Goal: Information Seeking & Learning: Learn about a topic

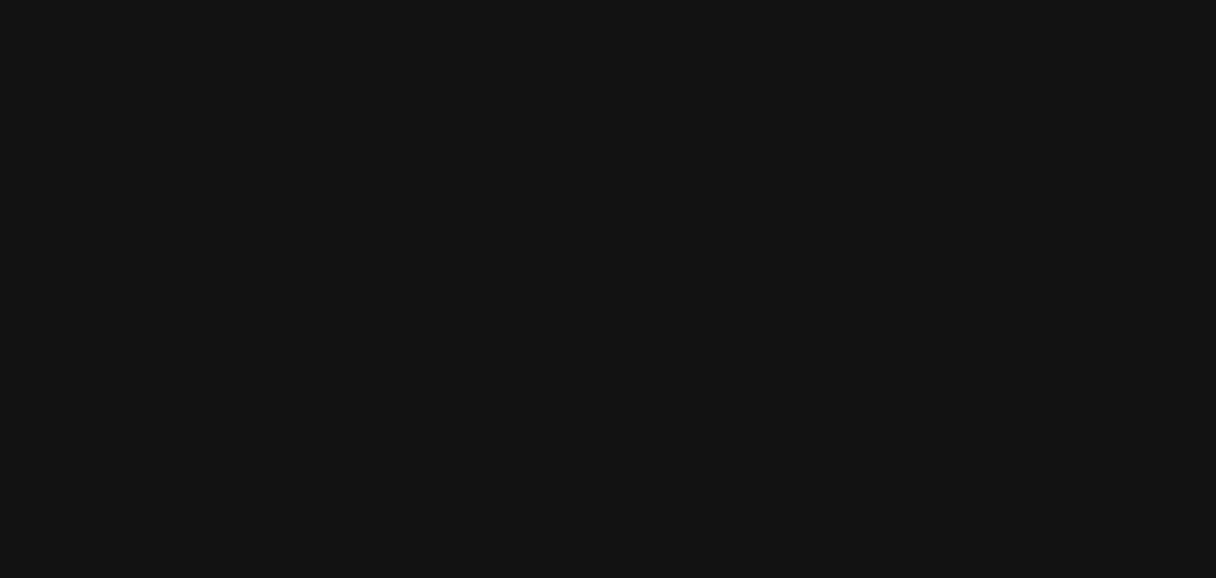
scroll to position [733, 0]
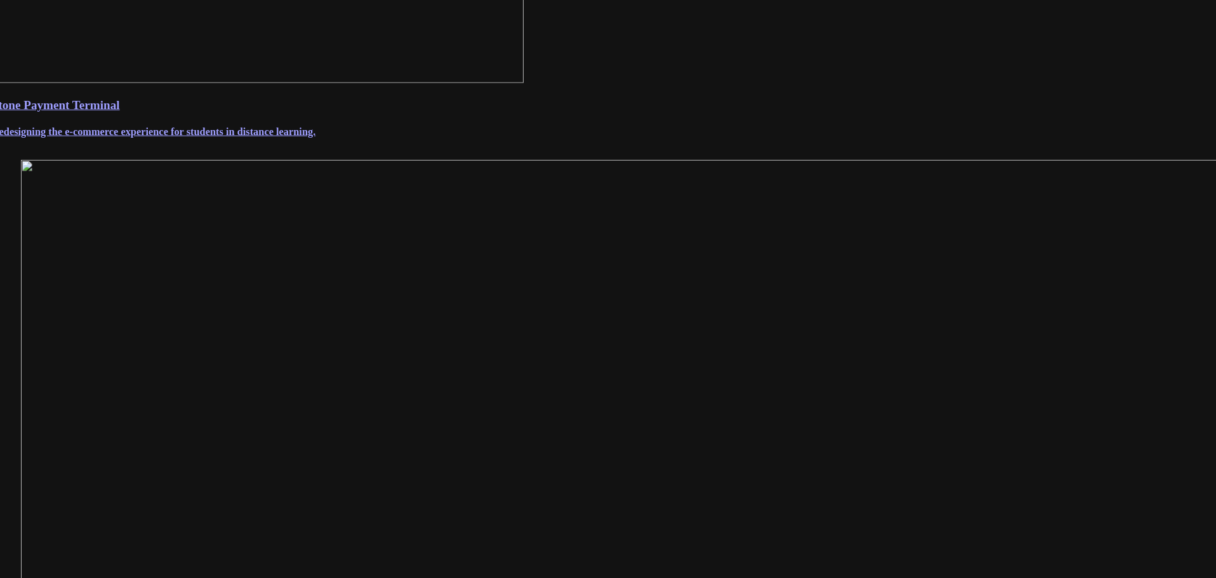
scroll to position [571, 0]
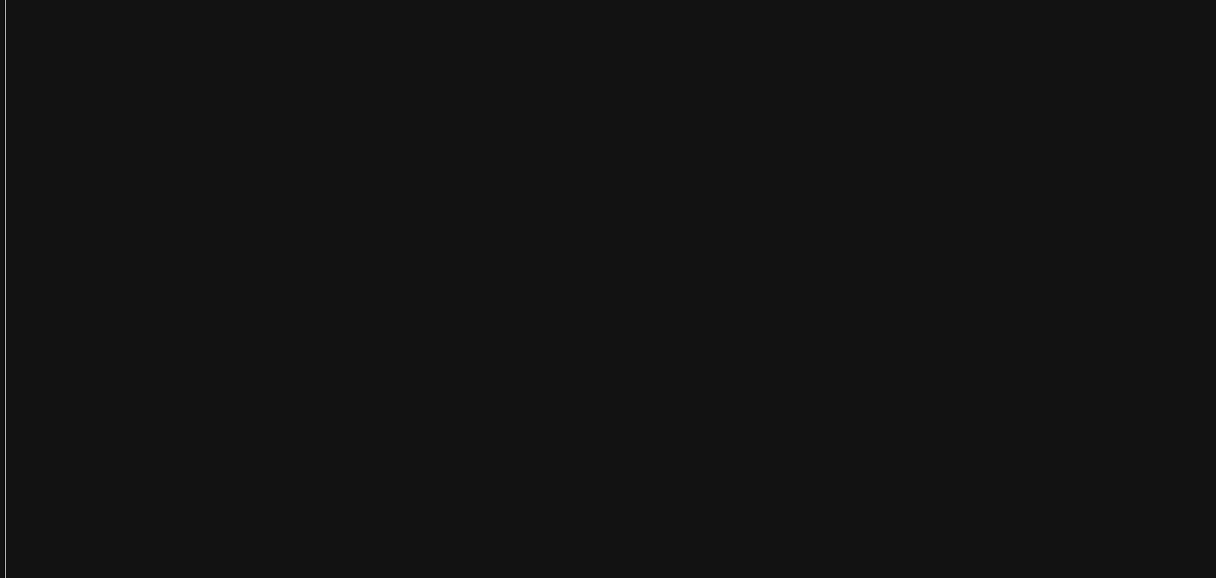
scroll to position [2348, 0]
click at [1049, 201] on main "Link.me December 03, 2018 About Link.me is a payment link app created to help b…" at bounding box center [608, 76] width 1206 height 4823
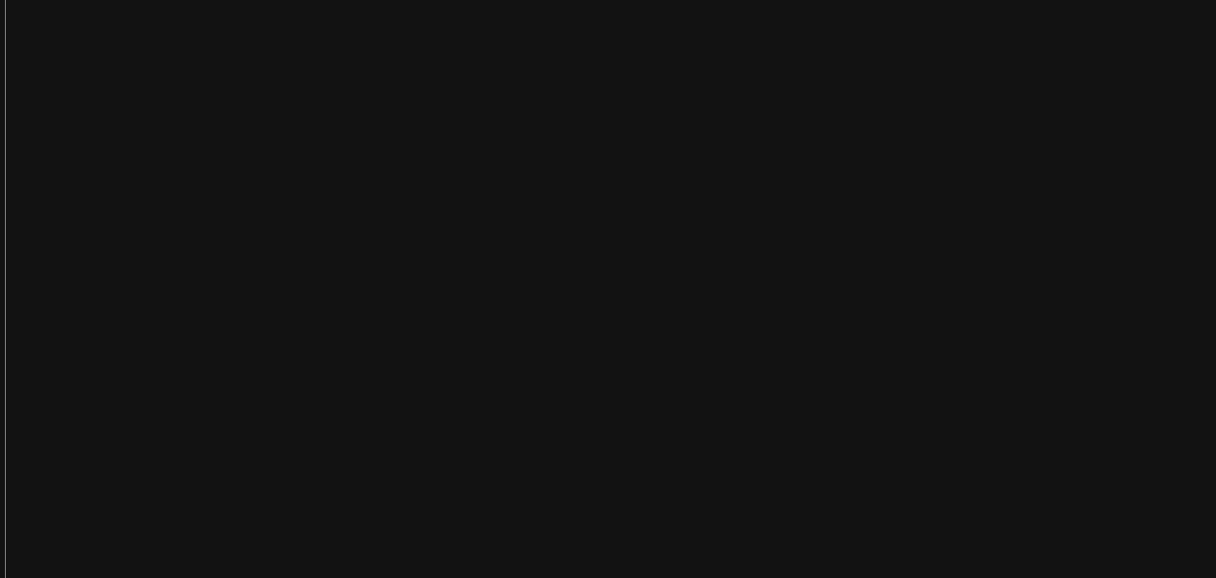
scroll to position [2372, 0]
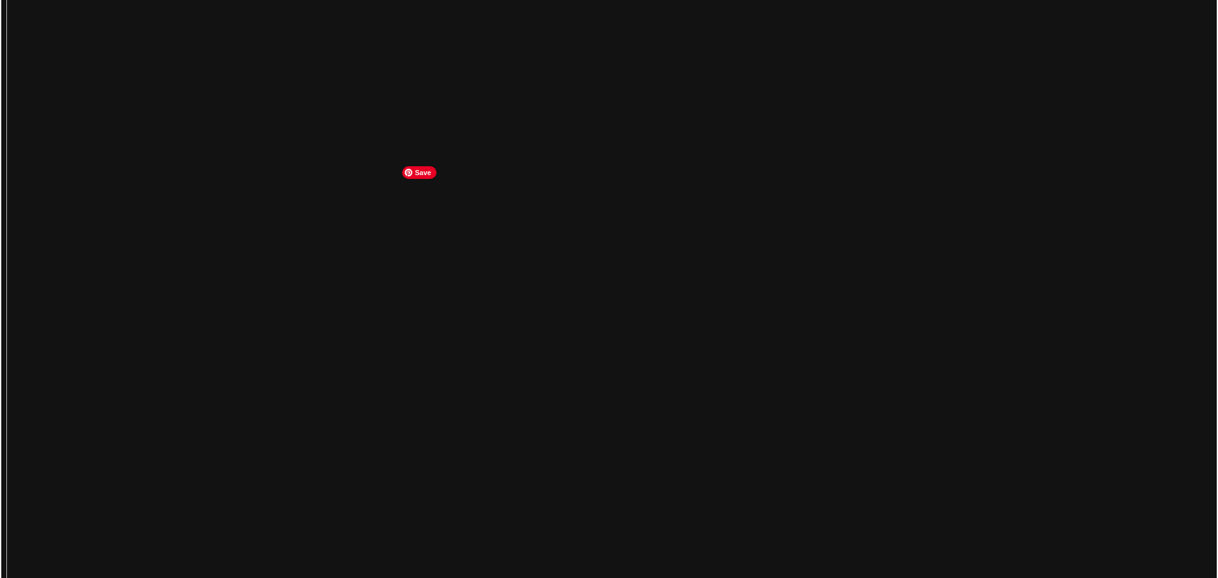
scroll to position [2284, 0]
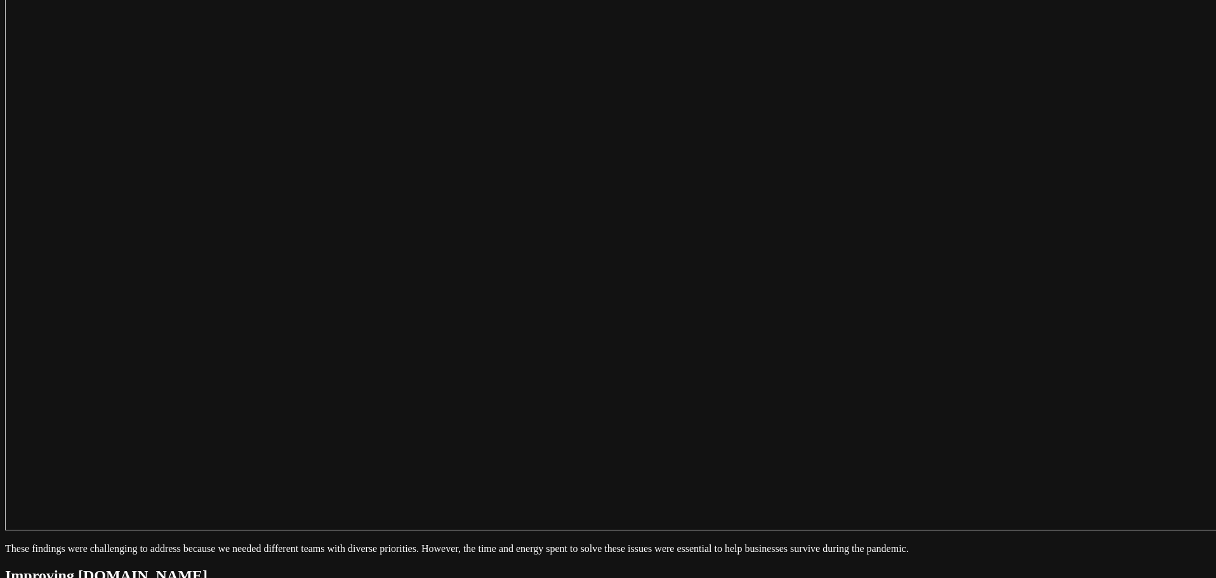
scroll to position [2538, 0]
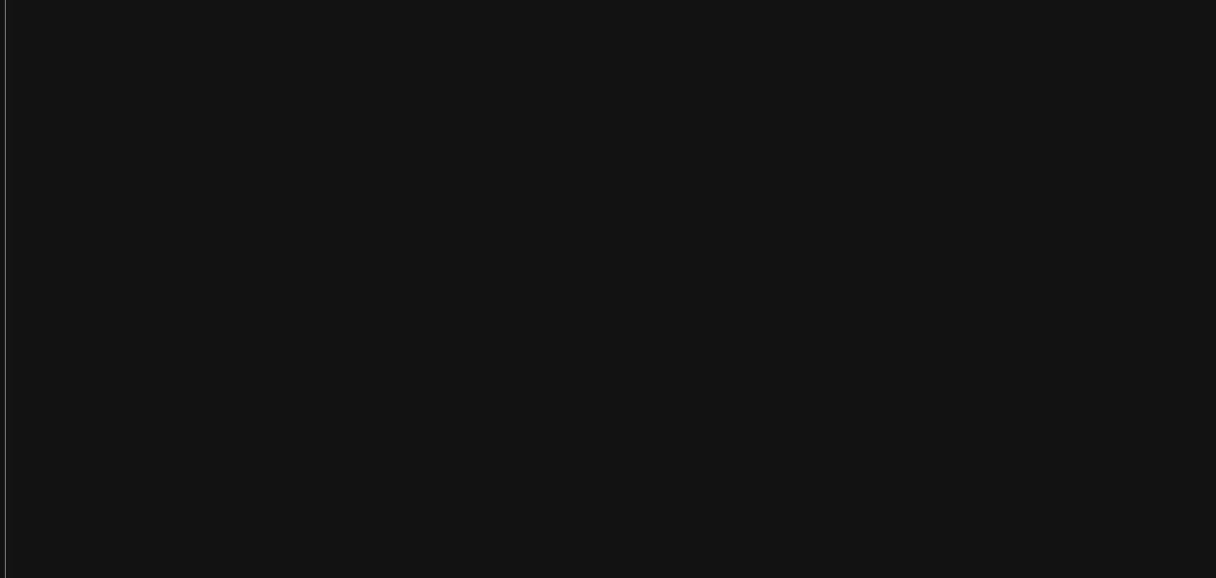
scroll to position [2348, 0]
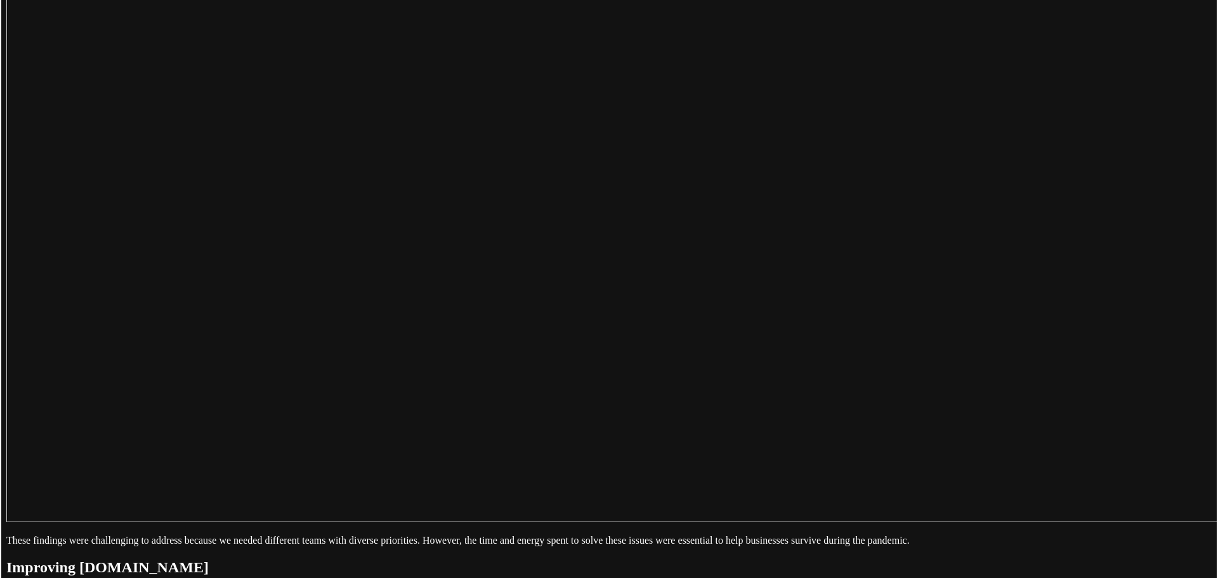
scroll to position [2245, 0]
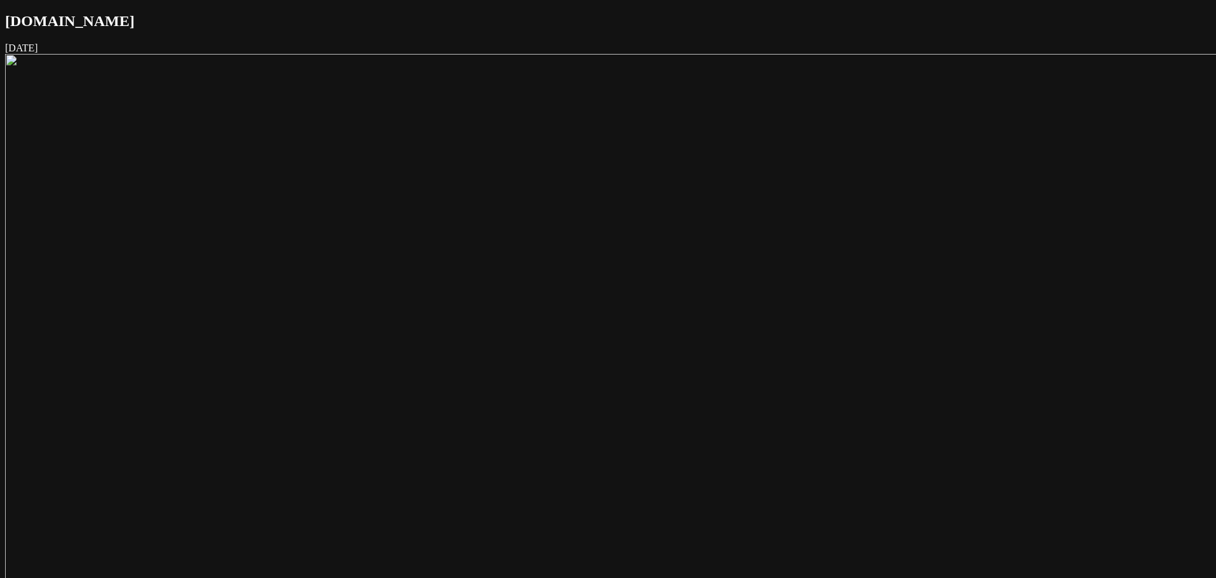
scroll to position [2348, 0]
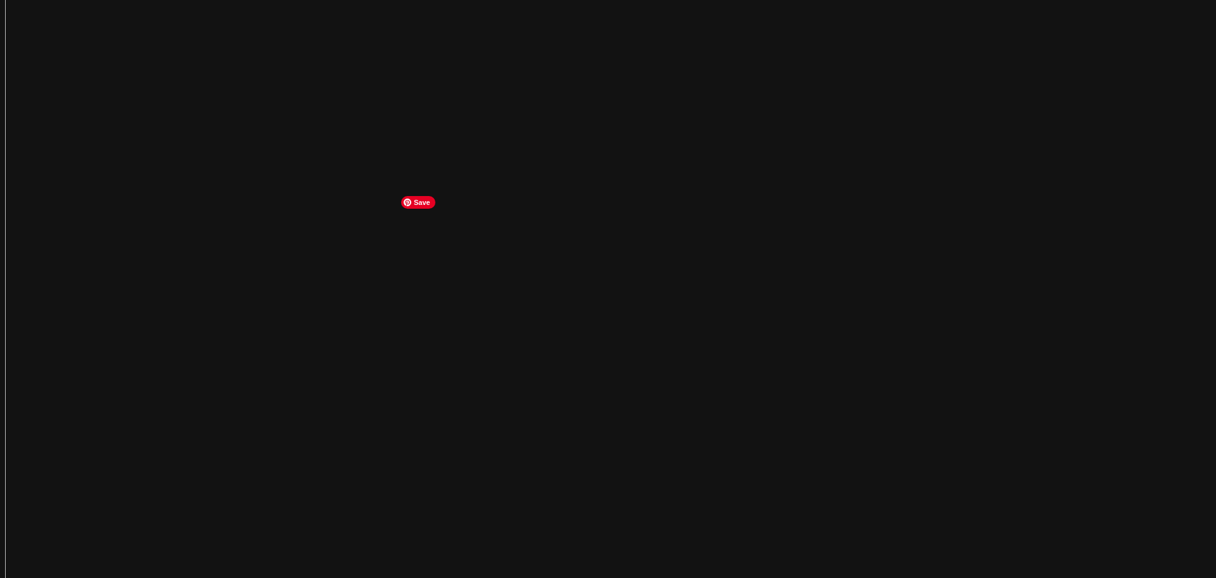
click at [633, 266] on img at bounding box center [639, 508] width 1269 height 909
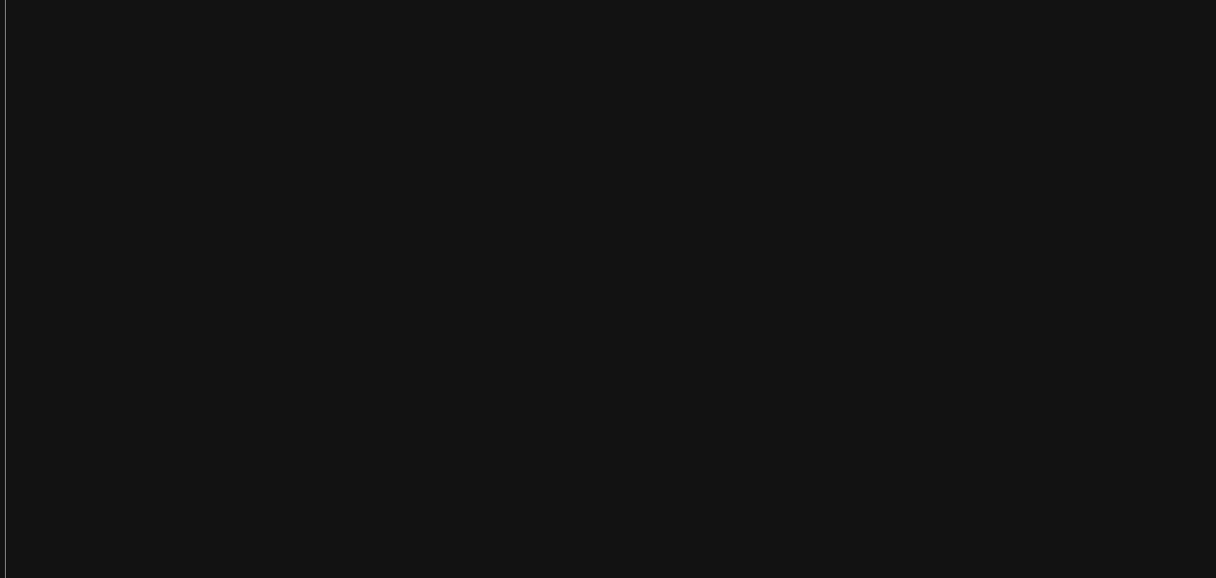
scroll to position [2475, 0]
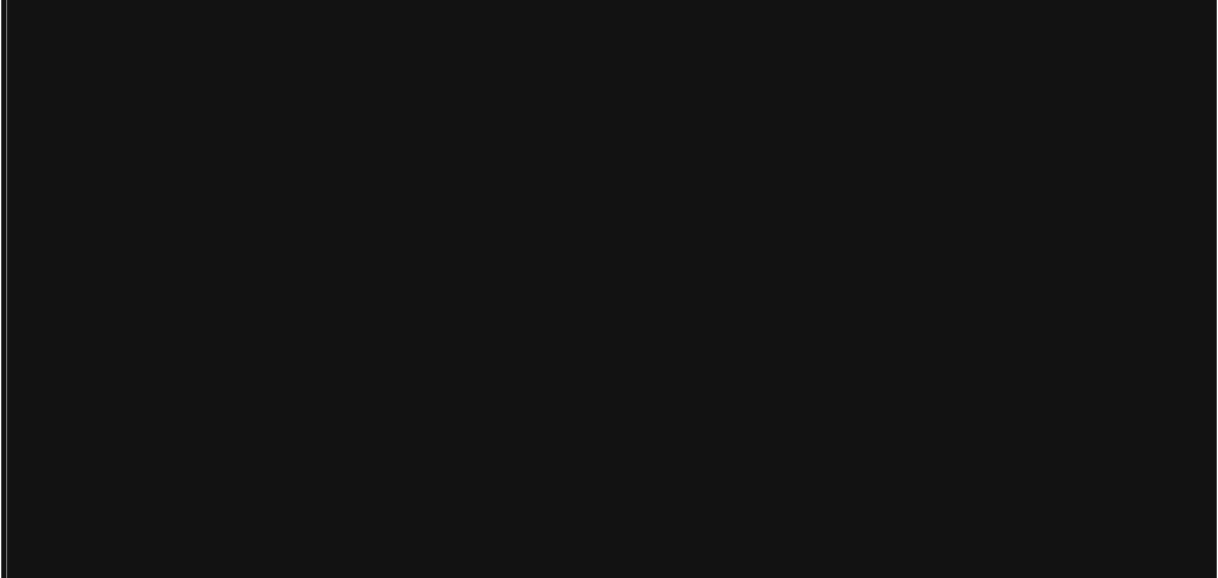
scroll to position [2208, 0]
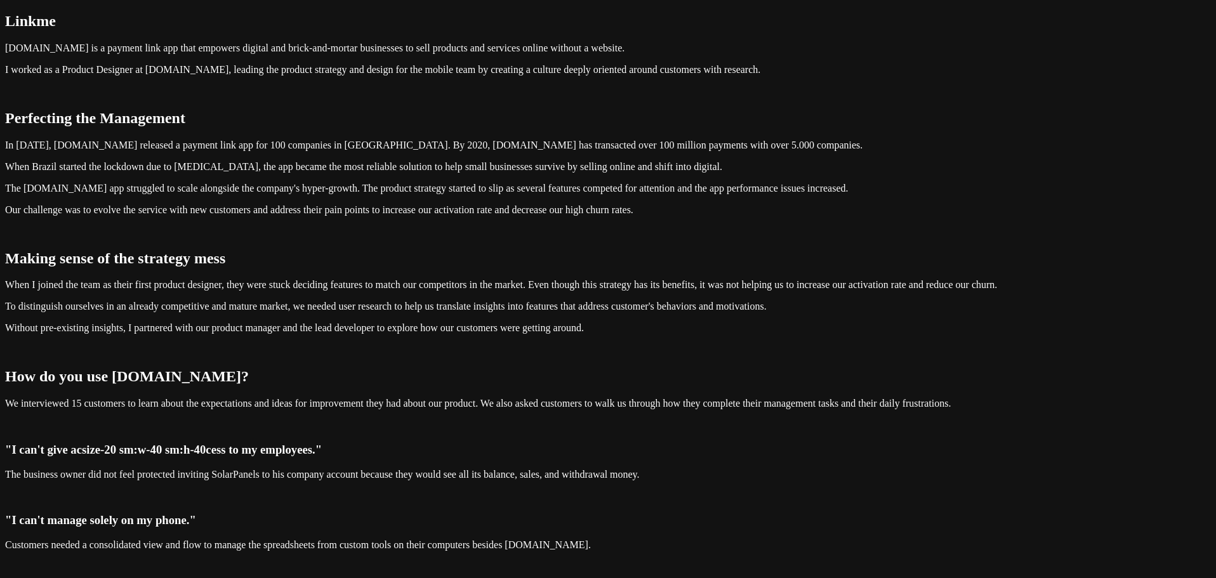
click at [349, 54] on p "[DOMAIN_NAME] is a payment link app that empowers digital and brick-and-mortar …" at bounding box center [608, 48] width 1206 height 11
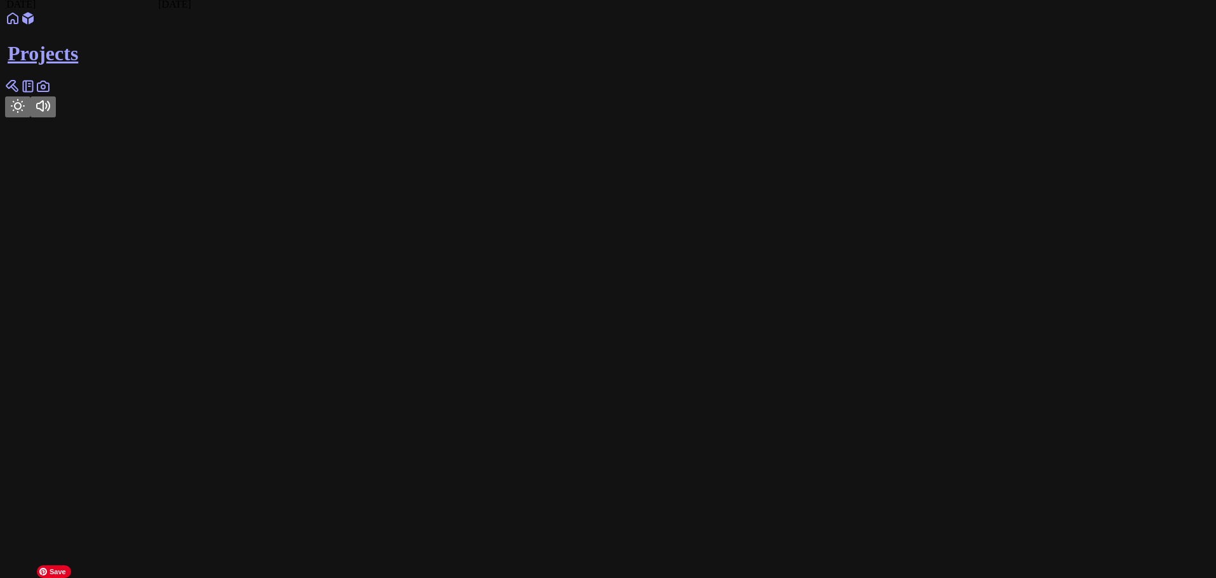
scroll to position [3046, 0]
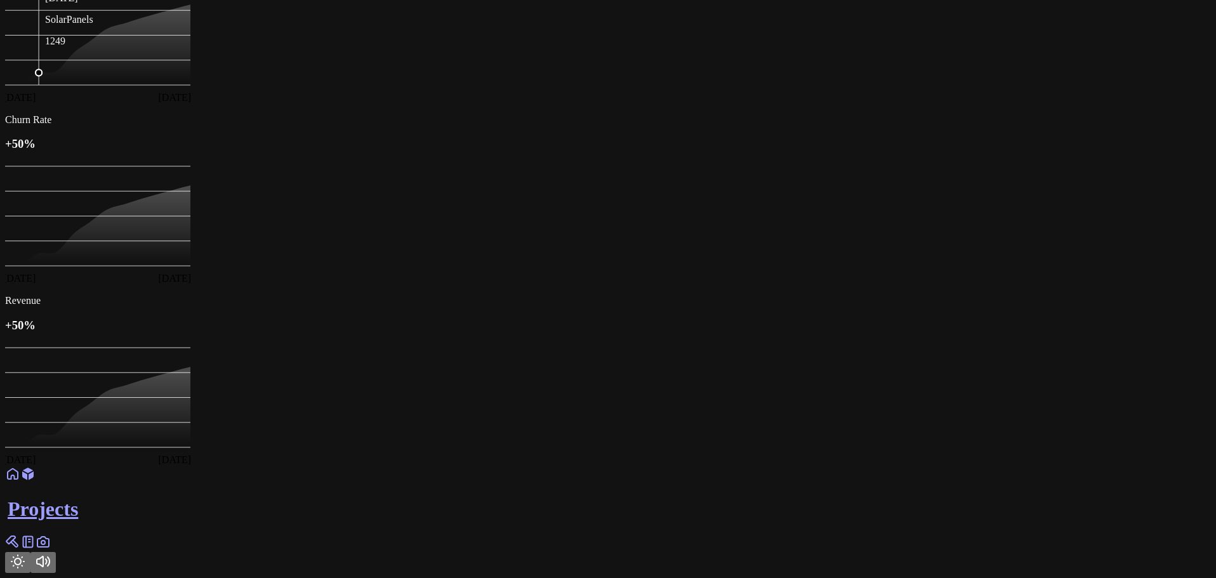
scroll to position [3671, 0]
click at [25, 554] on icon "Toggle Theme" at bounding box center [17, 561] width 15 height 15
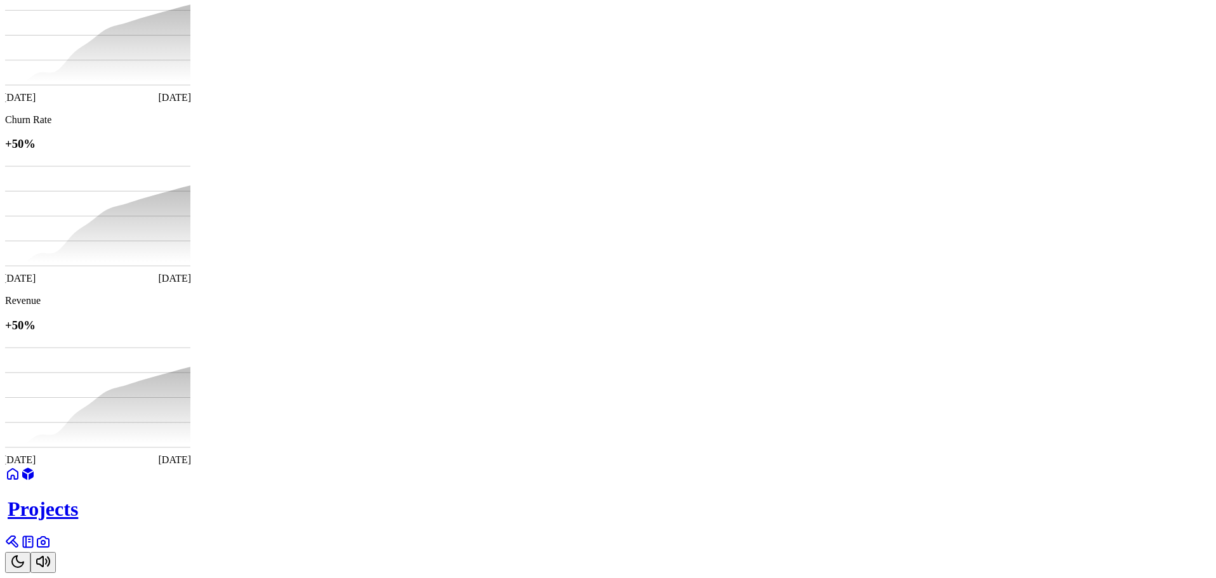
click at [25, 554] on icon "Toggle Theme" at bounding box center [17, 561] width 15 height 15
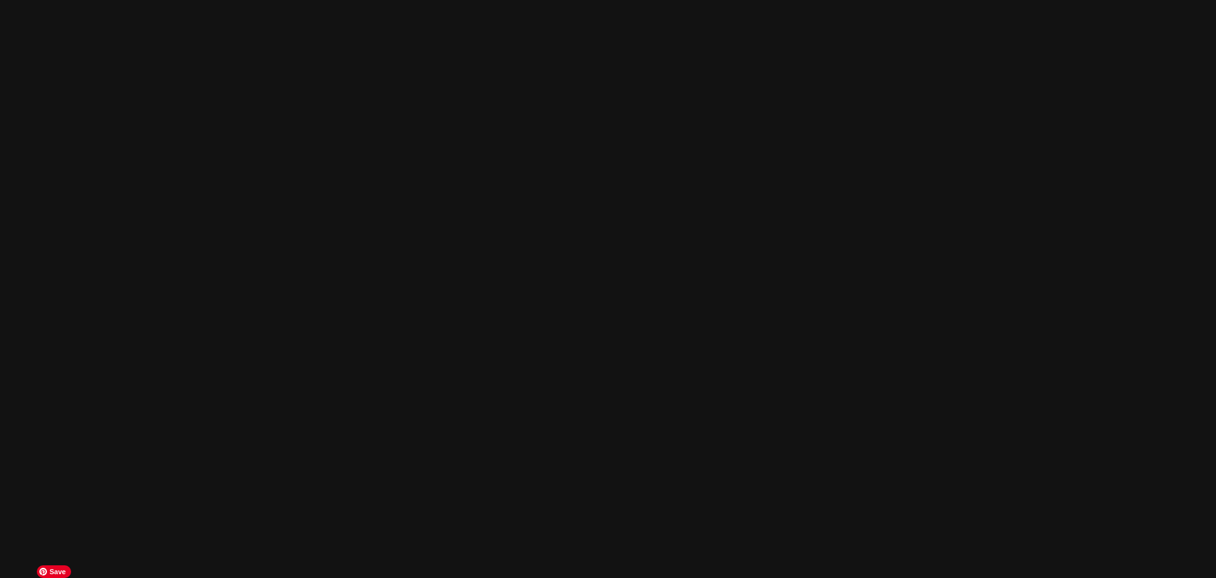
scroll to position [2593, 0]
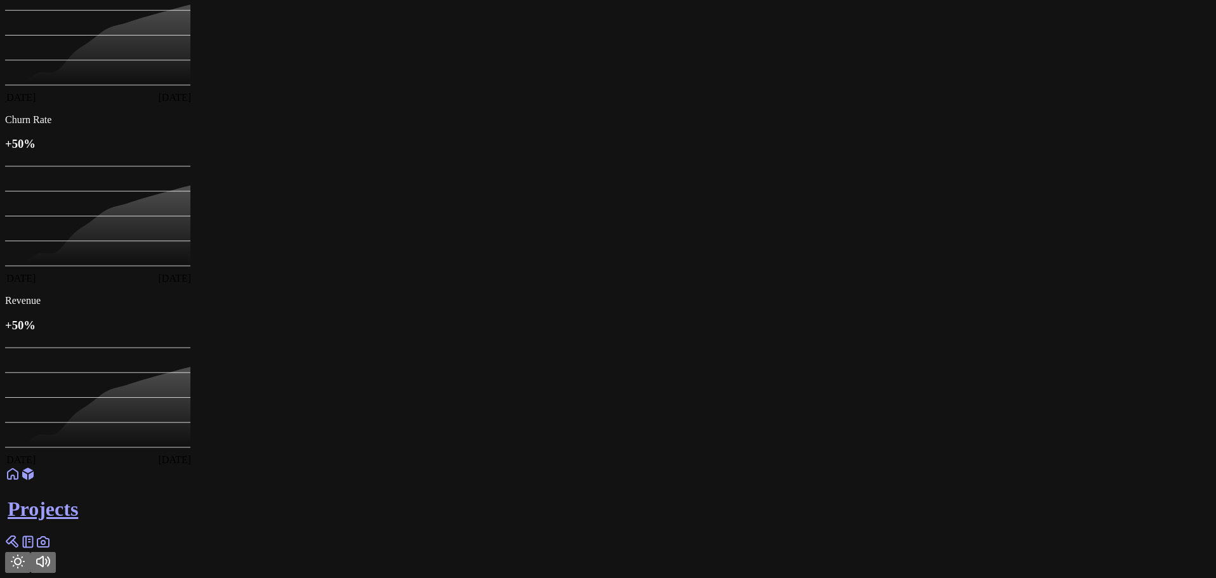
scroll to position [3164, 0]
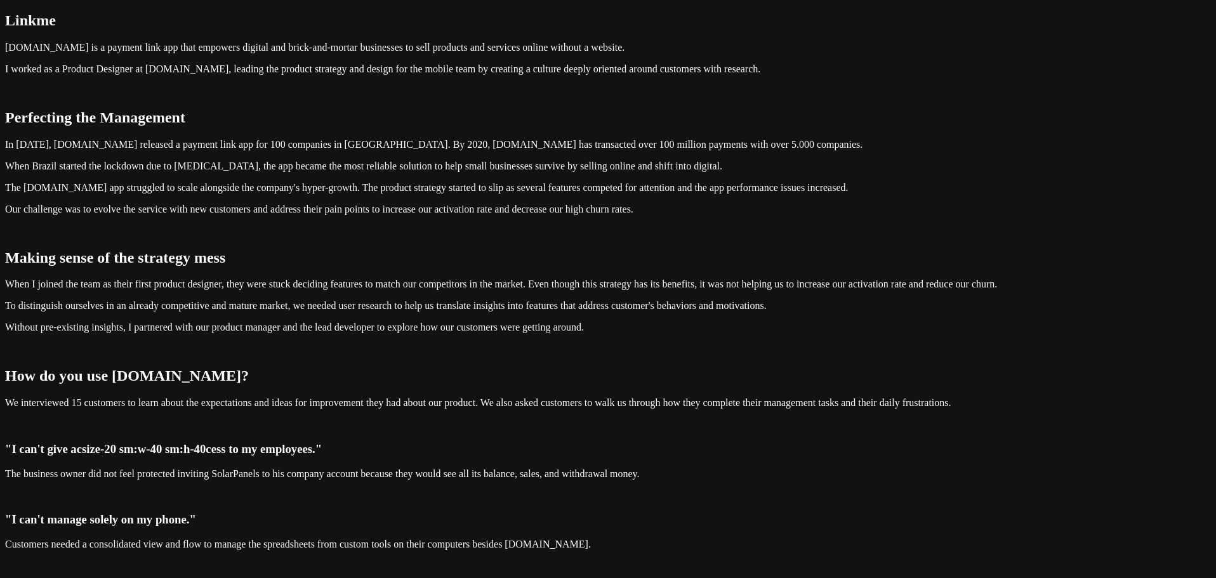
scroll to position [0, 0]
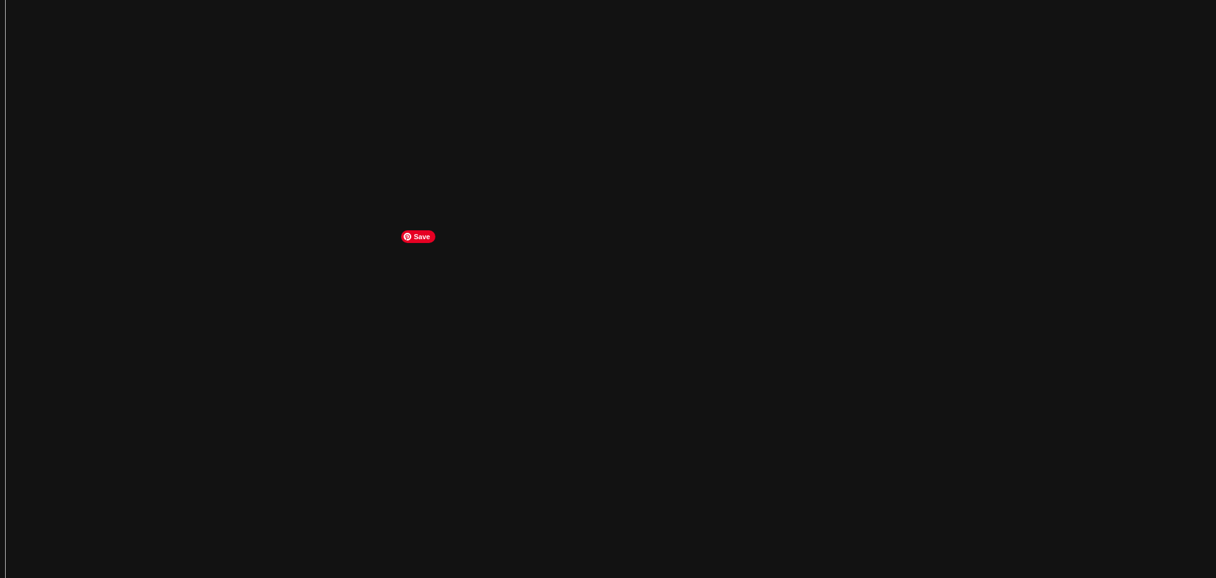
scroll to position [2245, 0]
click at [117, 334] on main "[DOMAIN_NAME] [DATE] About [DOMAIN_NAME] is a payment link app created to help …" at bounding box center [608, 179] width 1206 height 4823
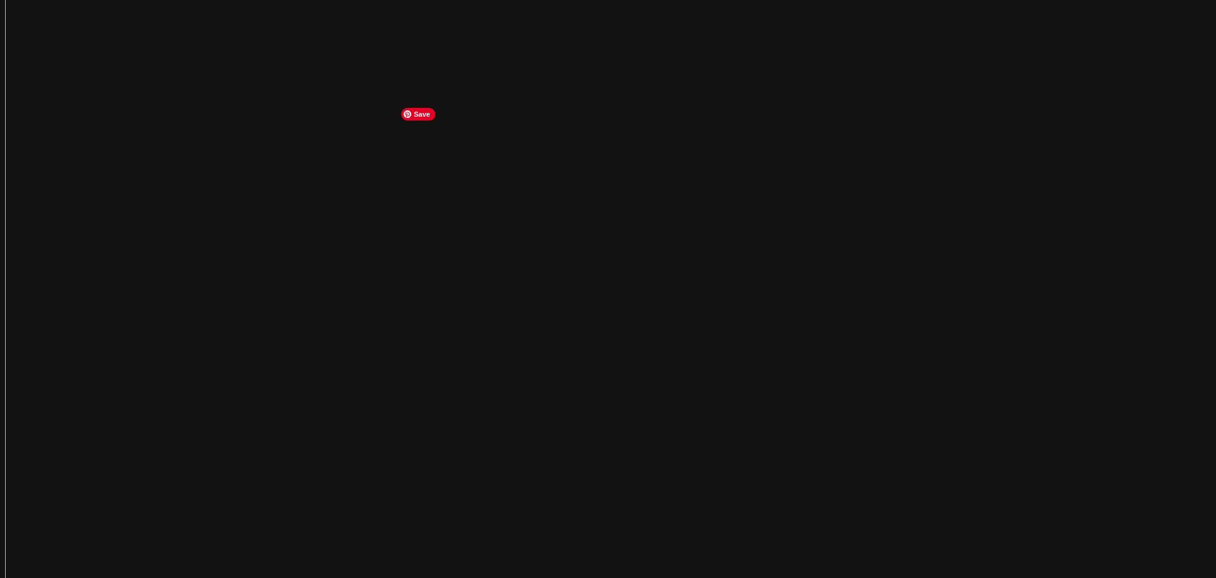
click at [988, 269] on main "Link.me December 03, 2018 About Link.me is a payment link app created to help b…" at bounding box center [608, 64] width 1206 height 4823
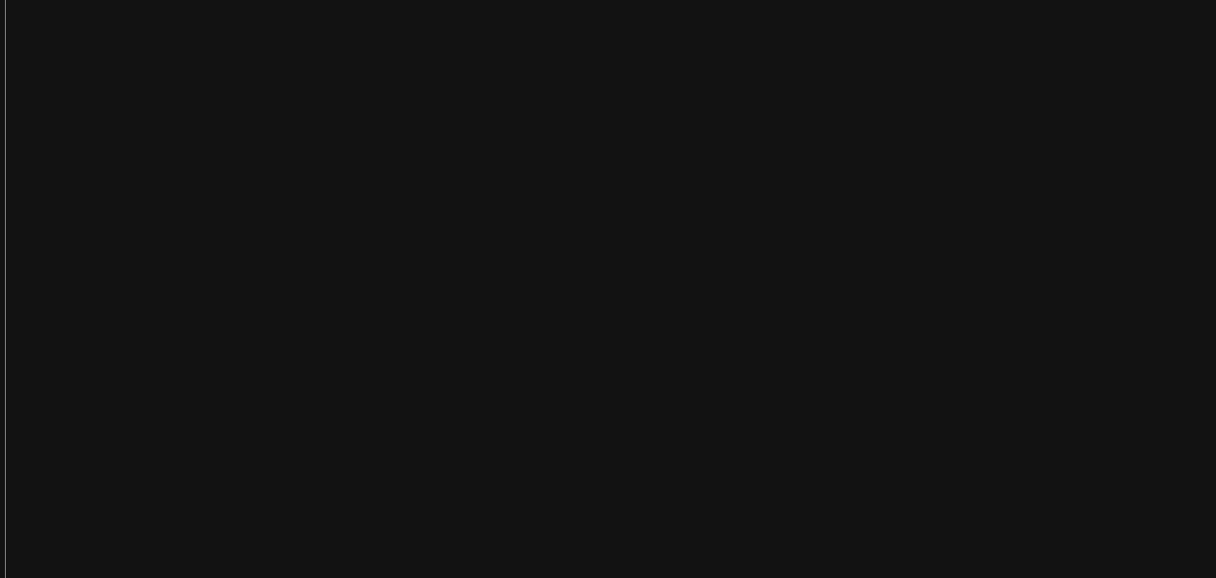
scroll to position [2296, 0]
click at [925, 192] on main "Link.me December 03, 2018 About Link.me is a payment link app created to help b…" at bounding box center [608, 127] width 1206 height 4823
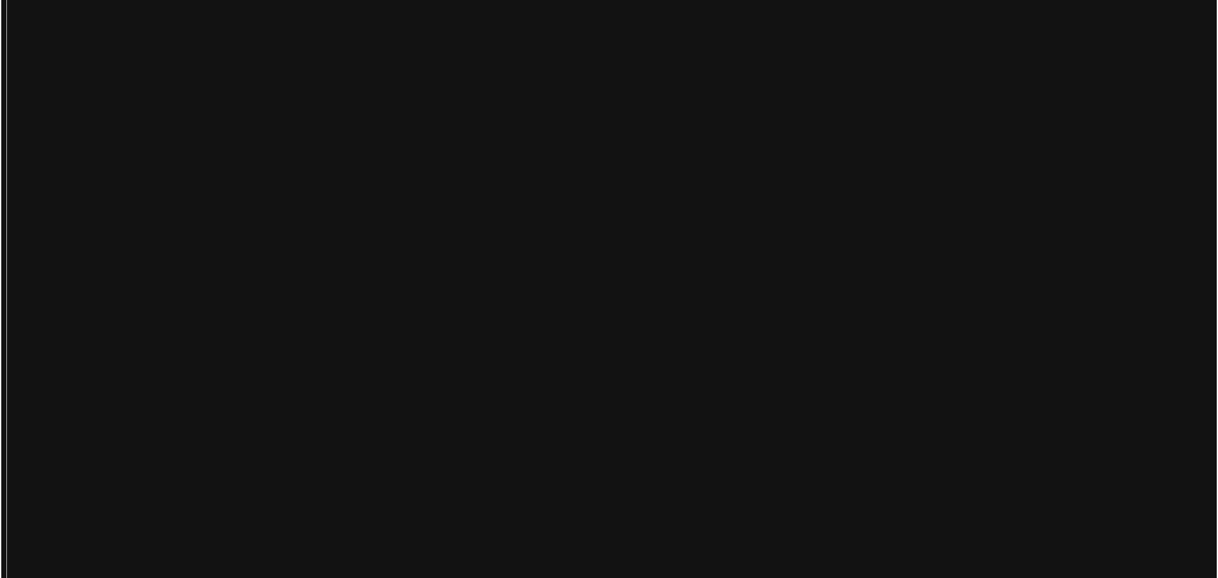
scroll to position [2423, 0]
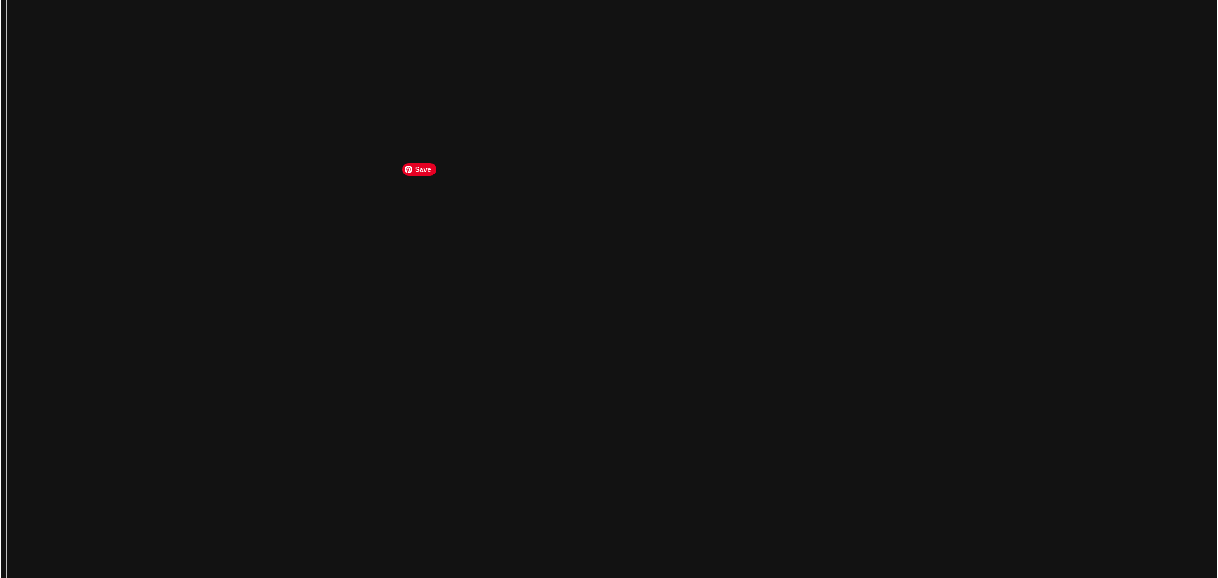
scroll to position [2296, 0]
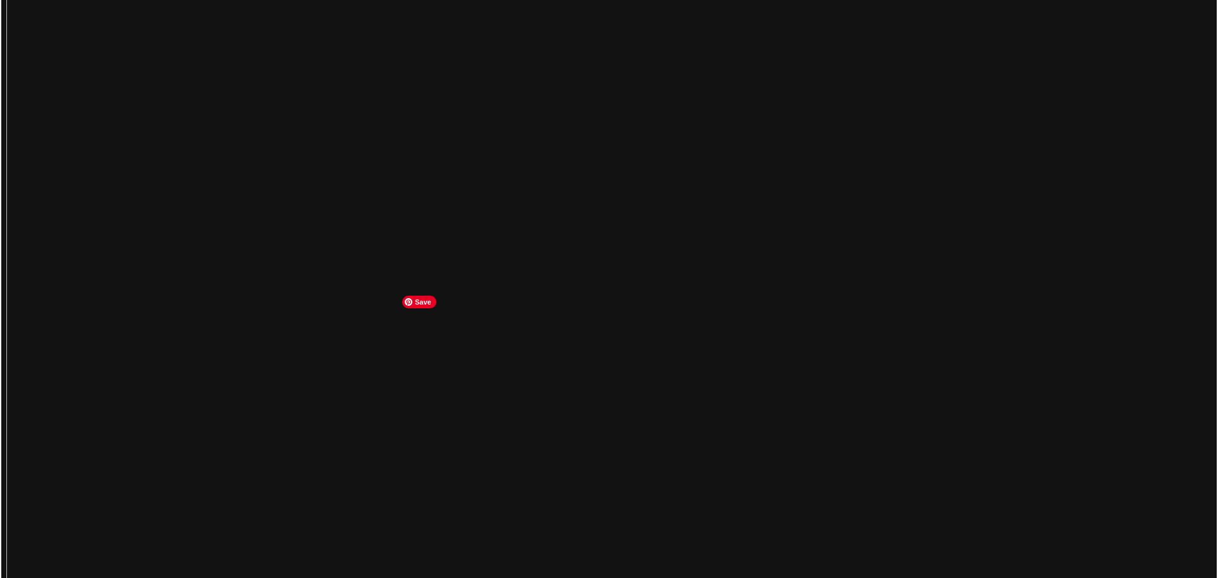
scroll to position [2169, 0]
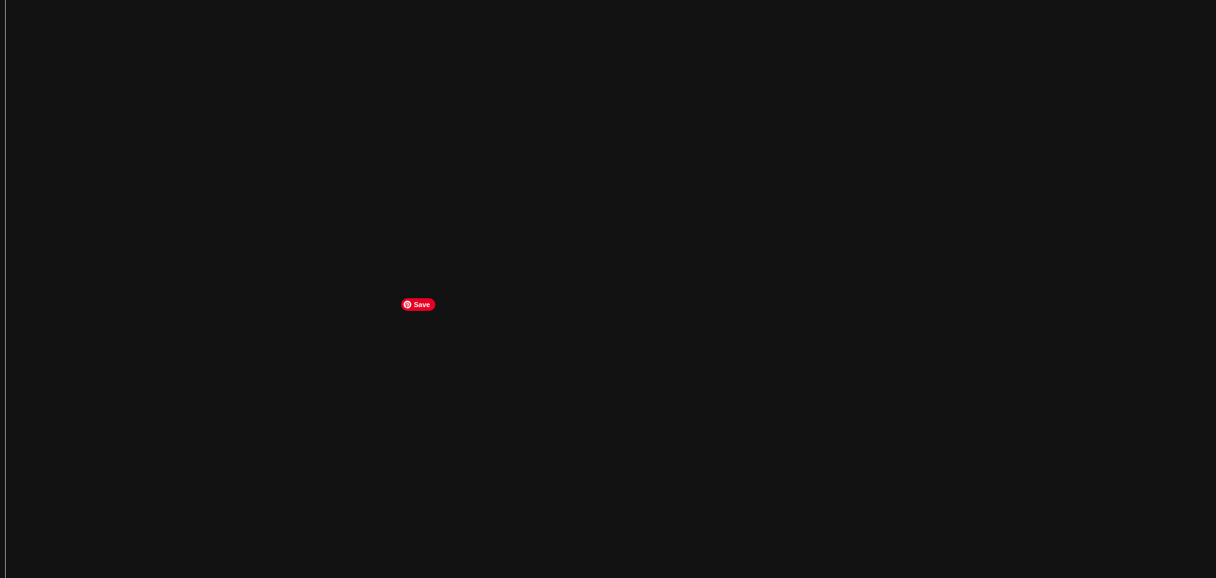
click at [683, 278] on article "Link.me December 03, 2018 About Link.me is a payment link app created to help b…" at bounding box center [608, 254] width 1206 height 4823
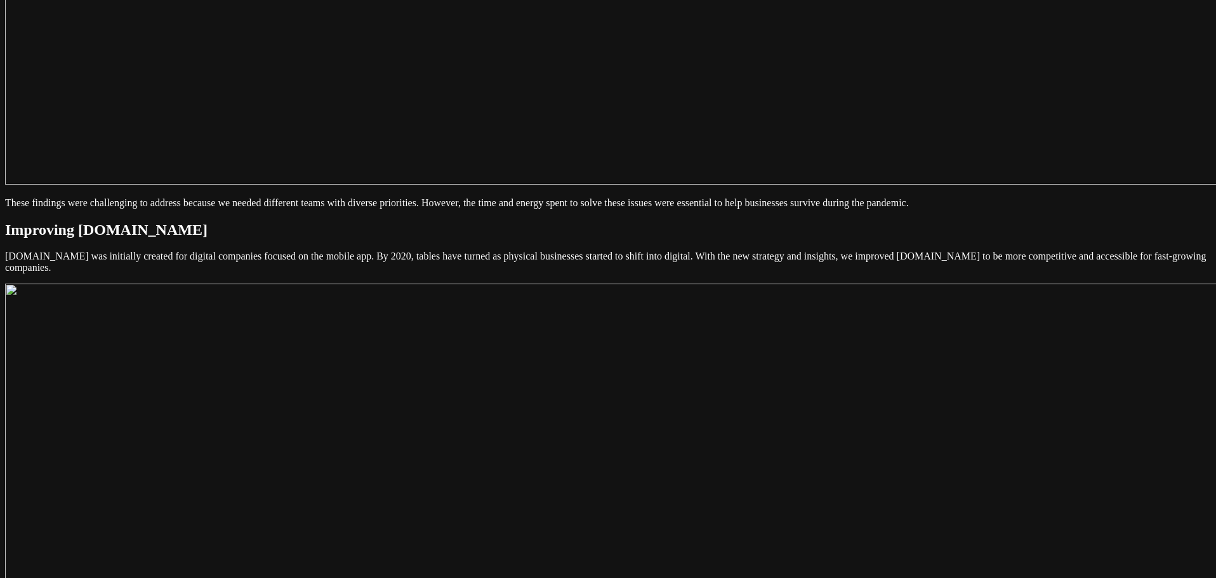
scroll to position [2867, 0]
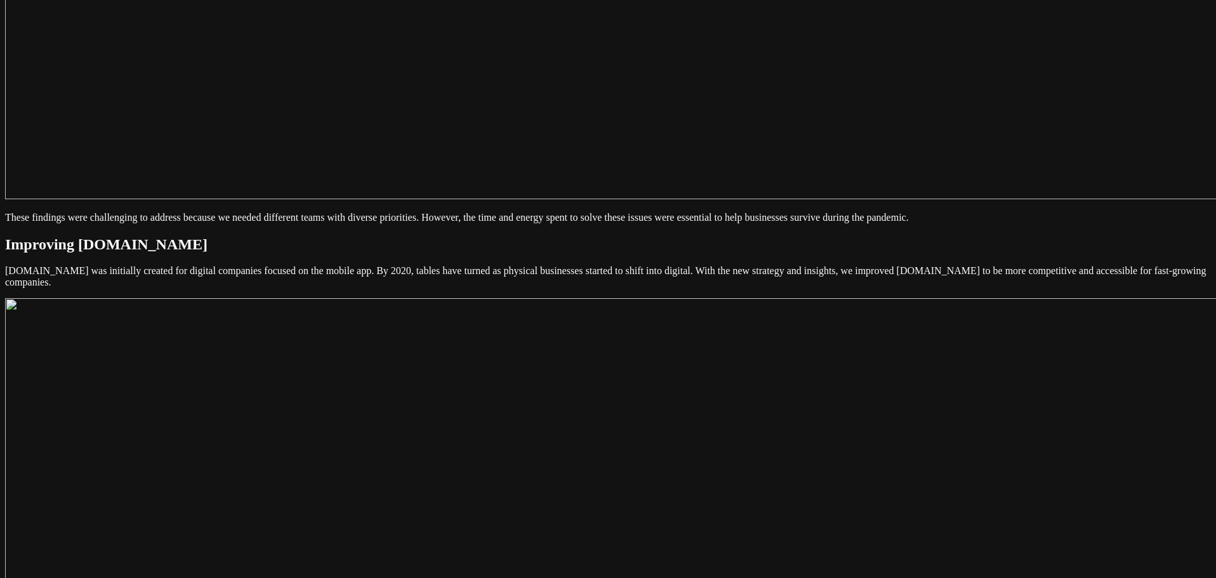
drag, startPoint x: 526, startPoint y: 244, endPoint x: 390, endPoint y: 245, distance: 135.8
drag, startPoint x: 393, startPoint y: 239, endPoint x: 525, endPoint y: 232, distance: 132.8
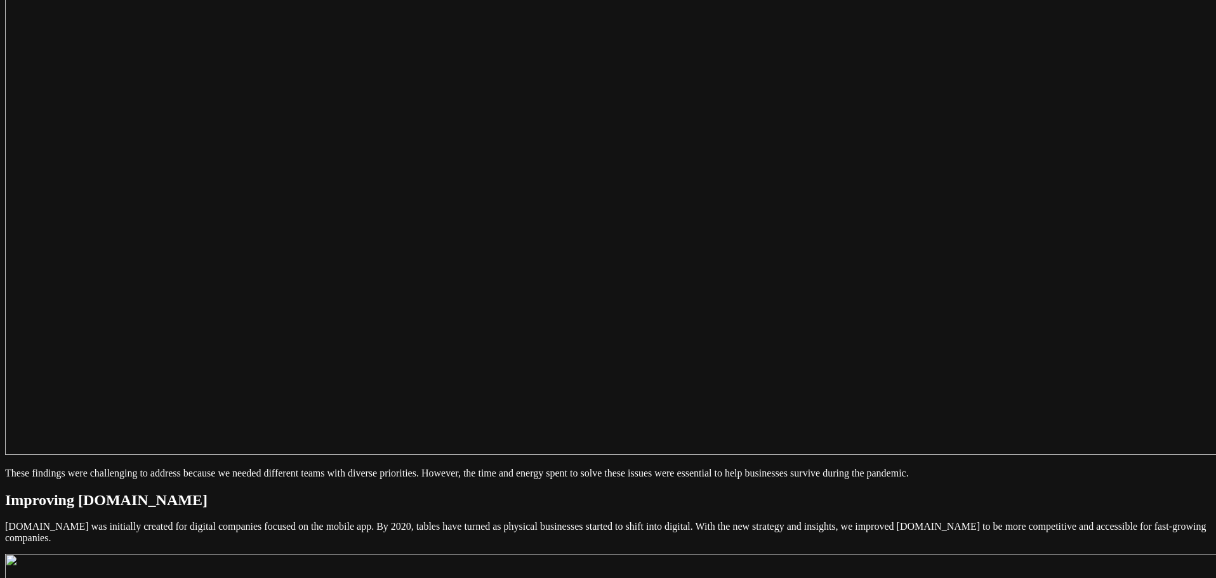
scroll to position [2677, 0]
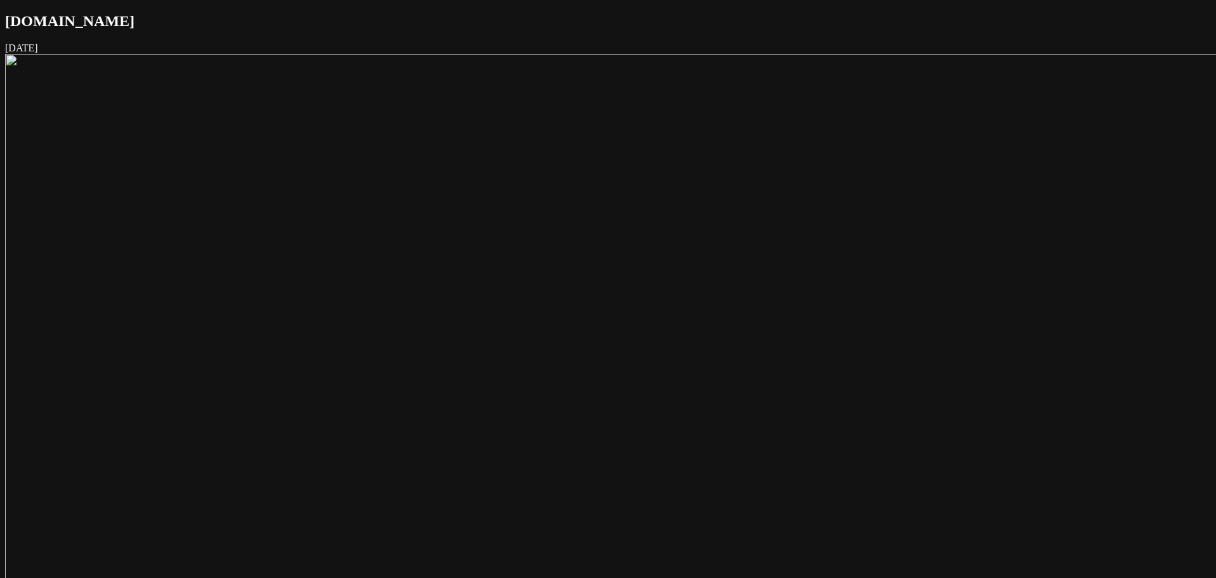
scroll to position [2169, 0]
click at [980, 222] on main "[DOMAIN_NAME] [DATE] About [DOMAIN_NAME] is a payment link app created to help …" at bounding box center [608, 127] width 1206 height 4823
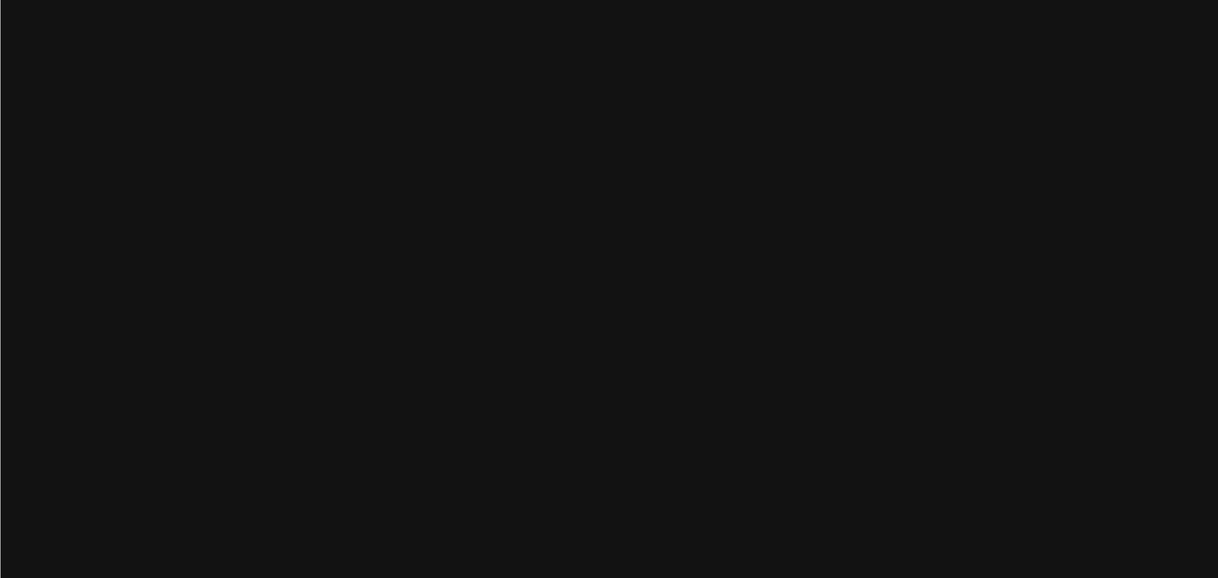
click at [994, 183] on main "[DOMAIN_NAME] [DATE] About [DOMAIN_NAME] is a payment link app created to help …" at bounding box center [608, 2] width 1206 height 4823
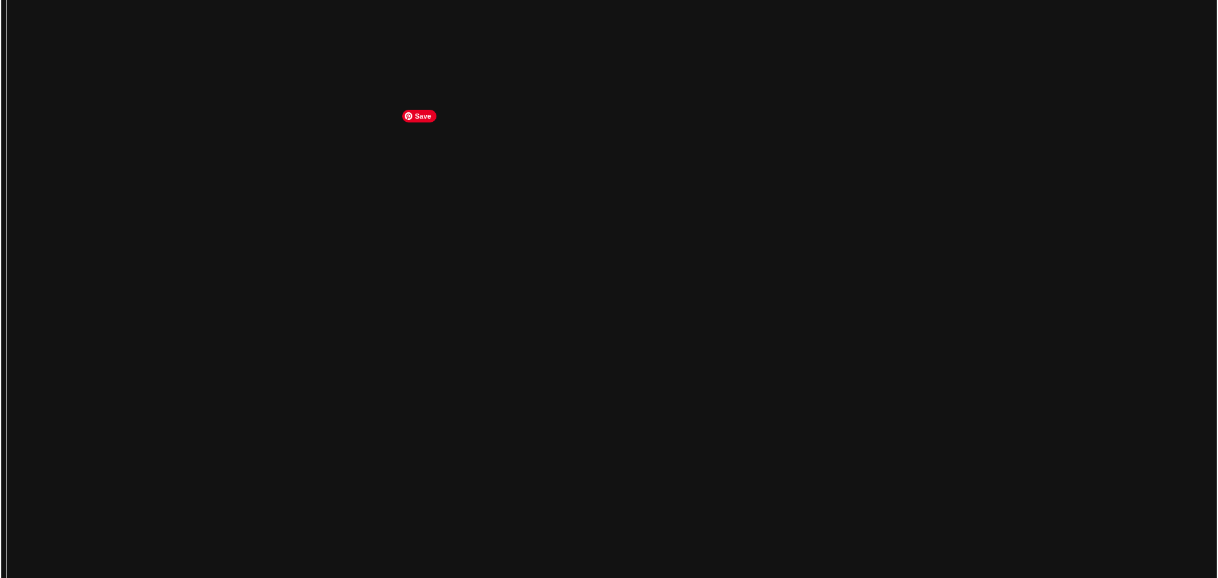
scroll to position [2356, 0]
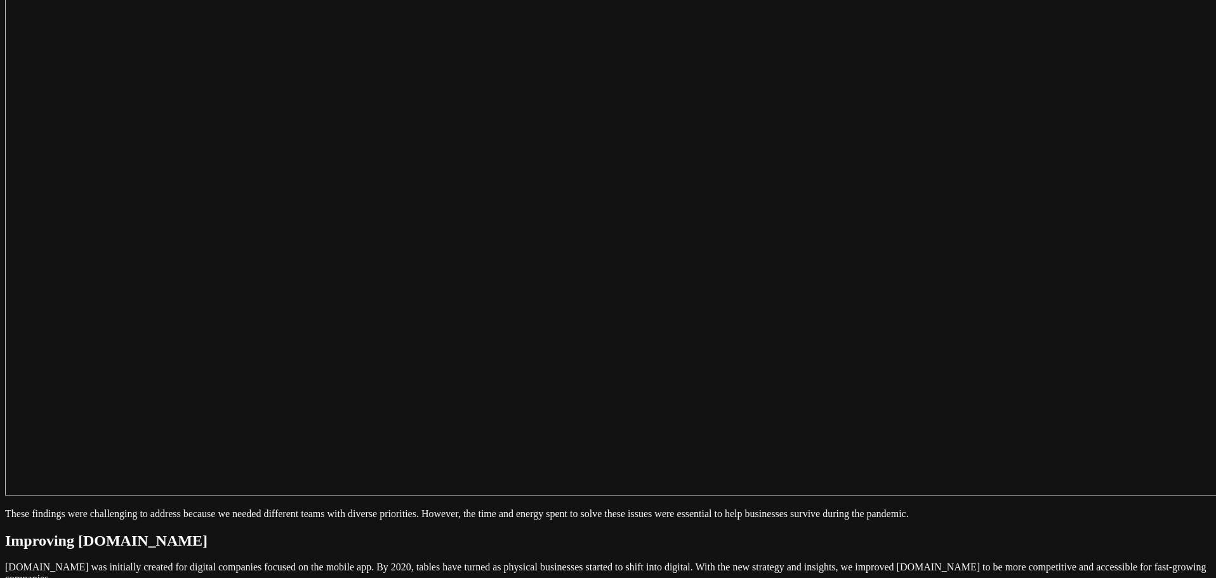
scroll to position [2610, 0]
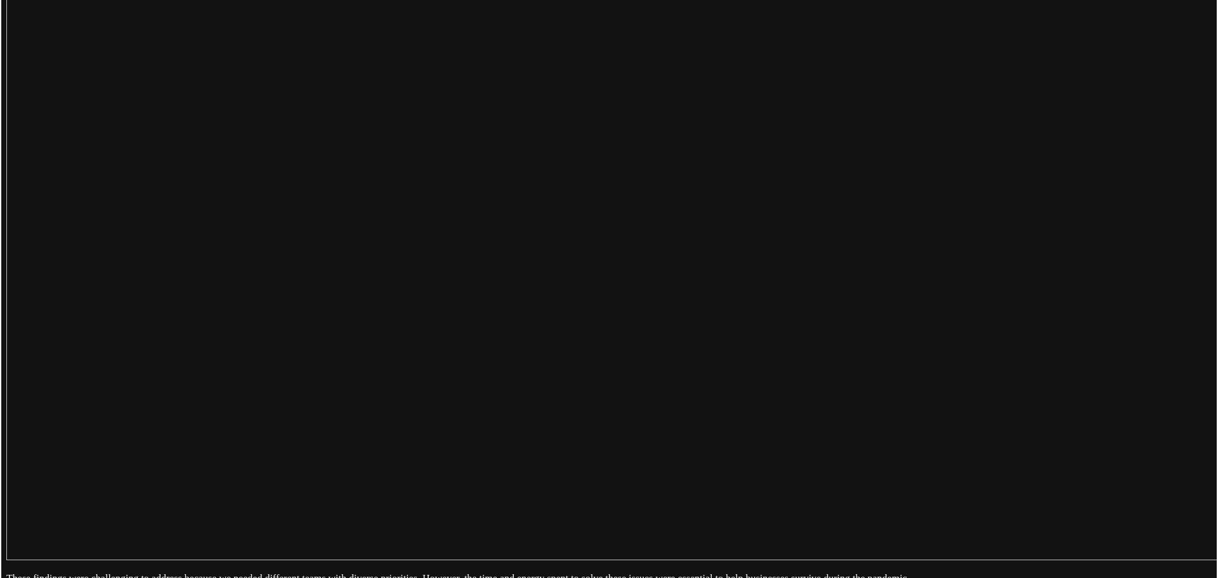
scroll to position [2546, 0]
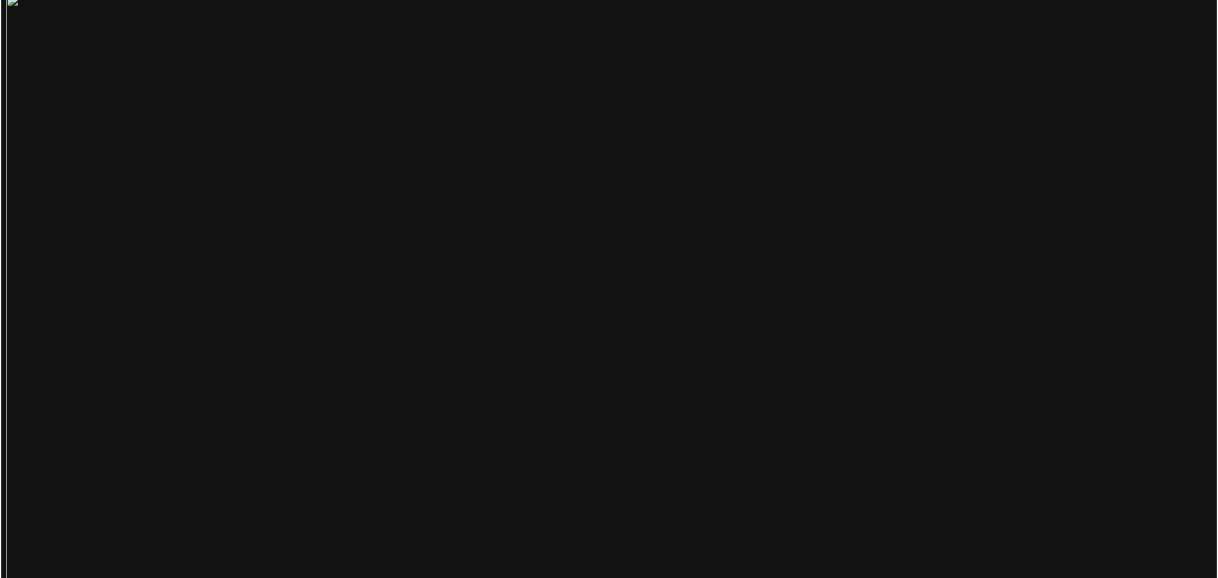
scroll to position [0, 0]
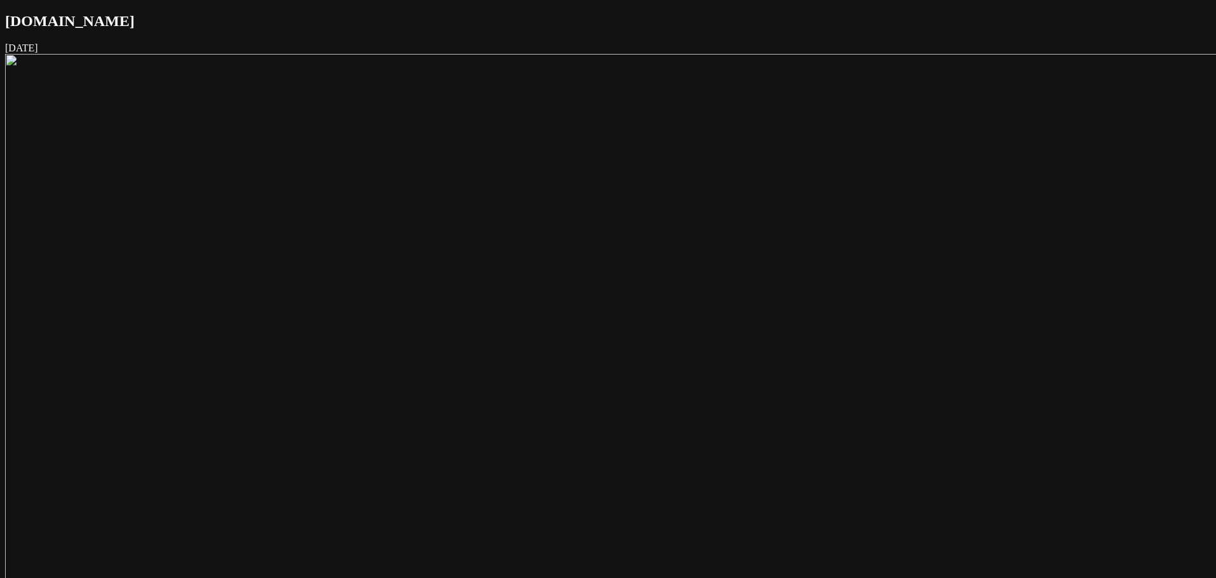
click at [556, 258] on img at bounding box center [639, 508] width 1269 height 909
click at [556, 258] on img at bounding box center [634, 509] width 1284 height 920
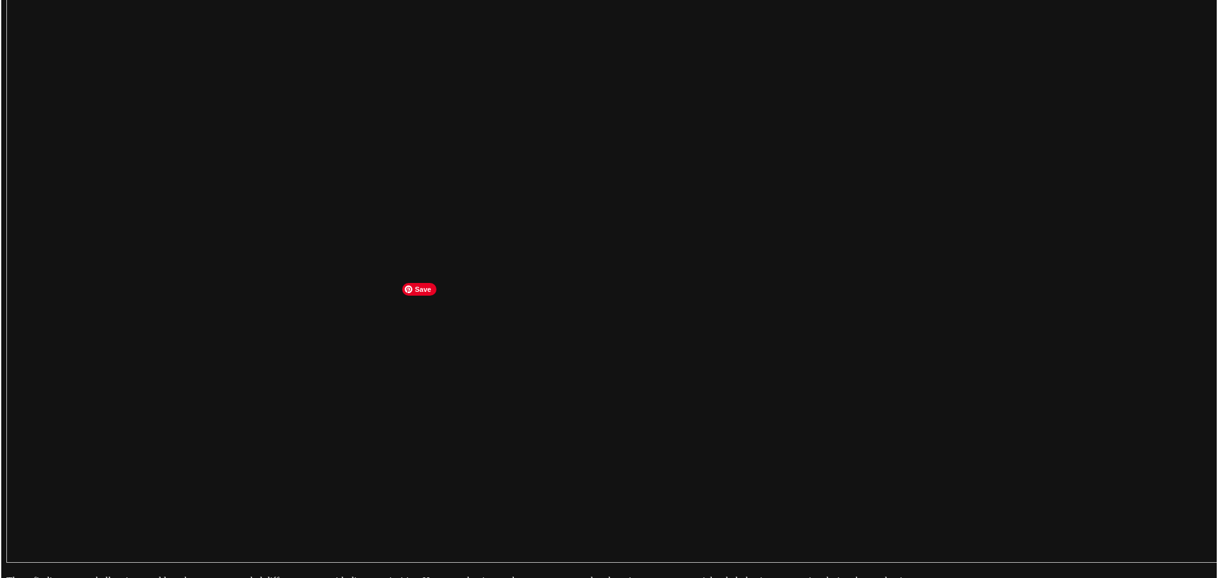
scroll to position [2475, 0]
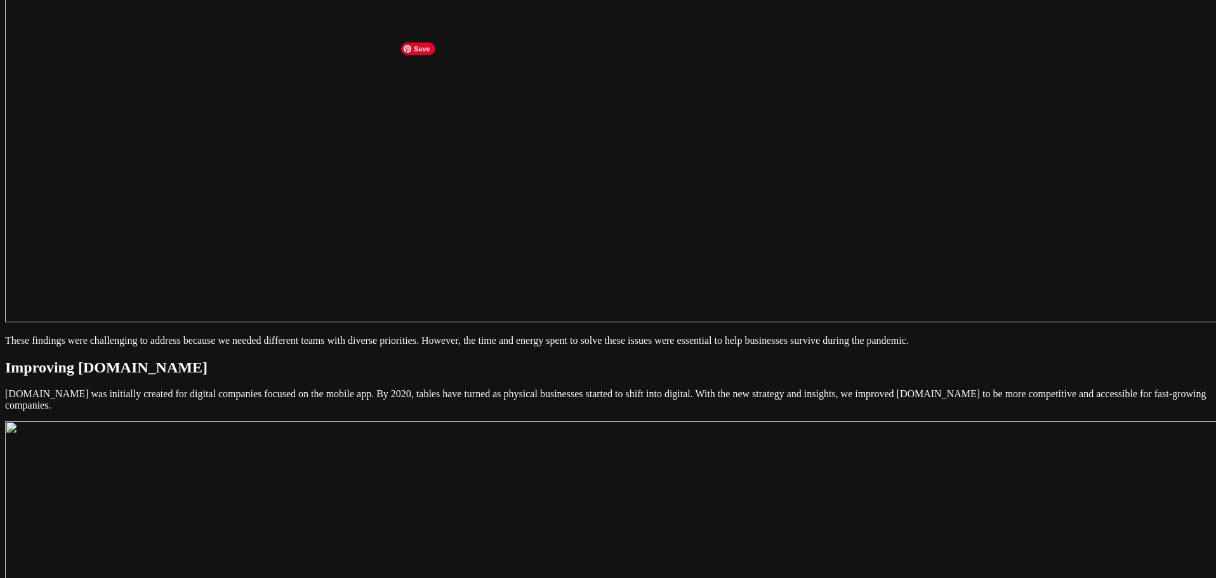
scroll to position [2792, 0]
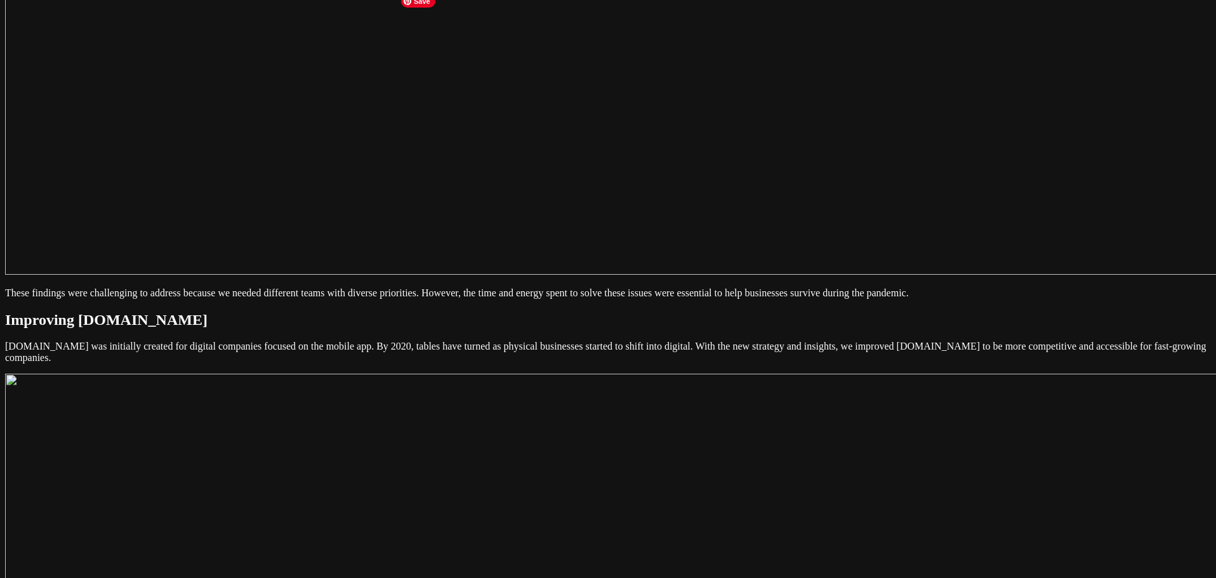
click at [863, 225] on main "[DOMAIN_NAME] [DATE] About [DOMAIN_NAME] is a payment link app created to help …" at bounding box center [606, 88] width 1213 height 5735
